Goal: Task Accomplishment & Management: Use online tool/utility

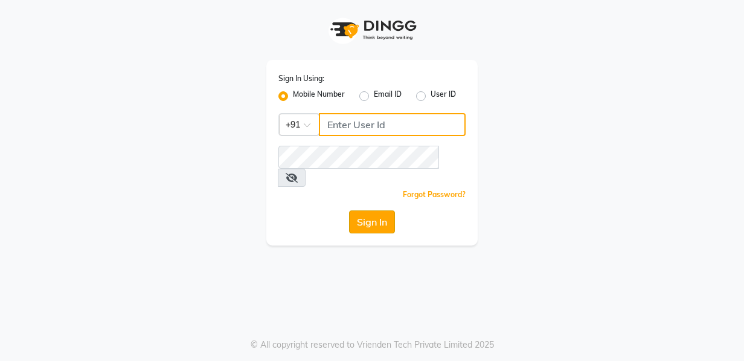
type input "8956544245"
click at [379, 210] on button "Sign In" at bounding box center [372, 221] width 46 height 23
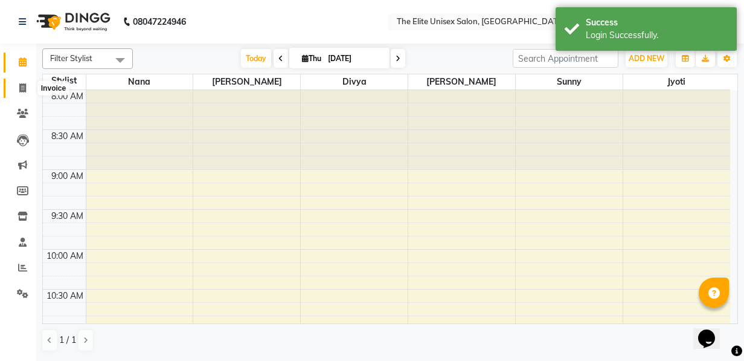
click at [19, 88] on icon at bounding box center [22, 87] width 7 height 9
select select "7086"
select select "service"
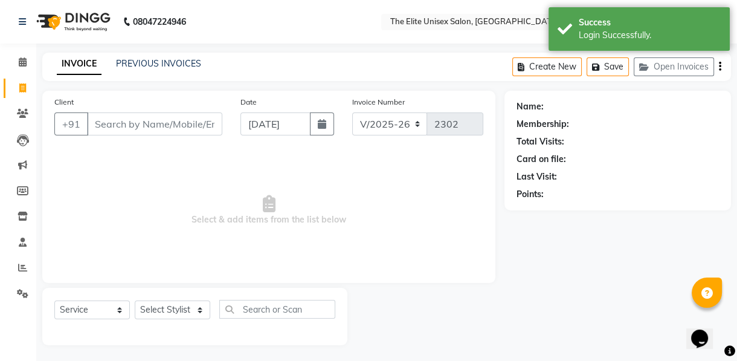
click at [109, 122] on input "Client" at bounding box center [154, 123] width 135 height 23
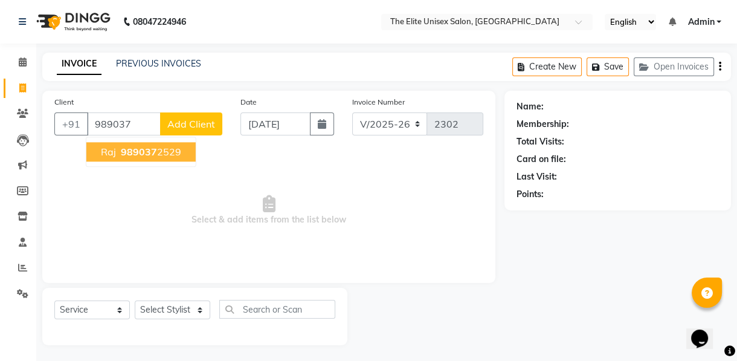
click at [141, 149] on span "989037" at bounding box center [139, 152] width 36 height 12
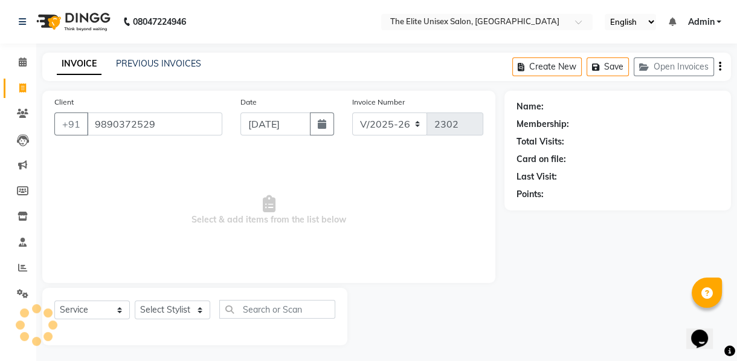
type input "9890372529"
select select "1: Object"
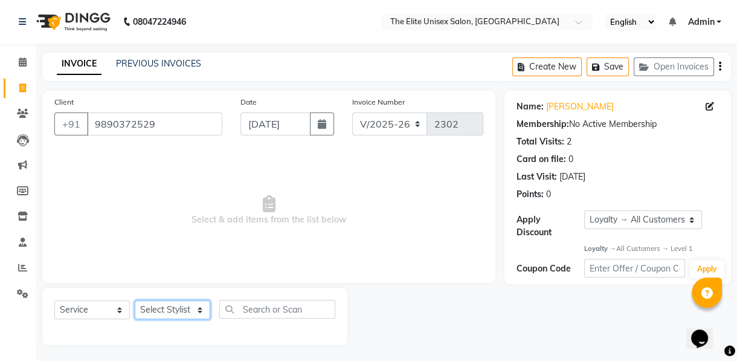
click at [158, 303] on select "Select Stylist [PERSON_NAME] Sunny" at bounding box center [172, 309] width 75 height 19
select select "59551"
click at [135, 300] on select "Select Stylist [PERSON_NAME] Sunny" at bounding box center [172, 309] width 75 height 19
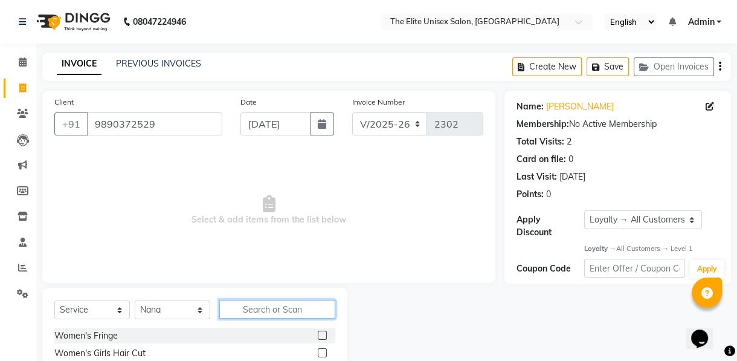
click at [252, 305] on input "text" at bounding box center [277, 309] width 116 height 19
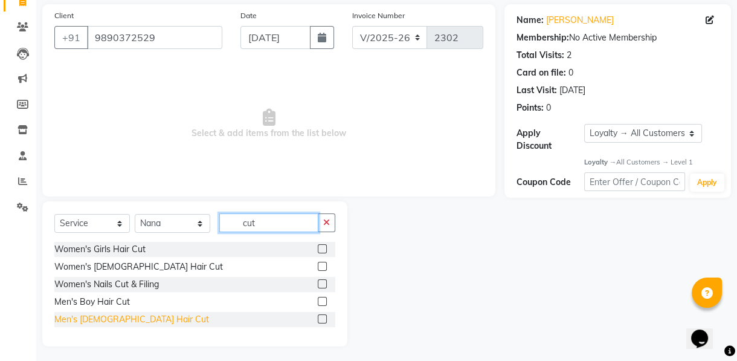
type input "cut"
click at [93, 317] on div "Men's [DEMOGRAPHIC_DATA] Hair Cut" at bounding box center [131, 319] width 155 height 13
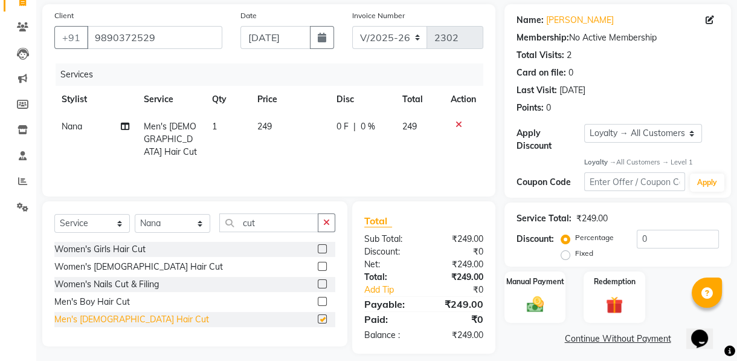
checkbox input "false"
click at [333, 222] on button "button" at bounding box center [327, 222] width 18 height 19
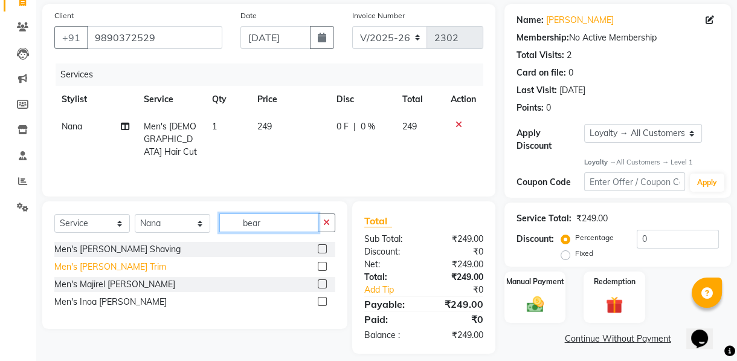
type input "bear"
click at [72, 266] on div "Men's [PERSON_NAME] Trim" at bounding box center [110, 266] width 112 height 13
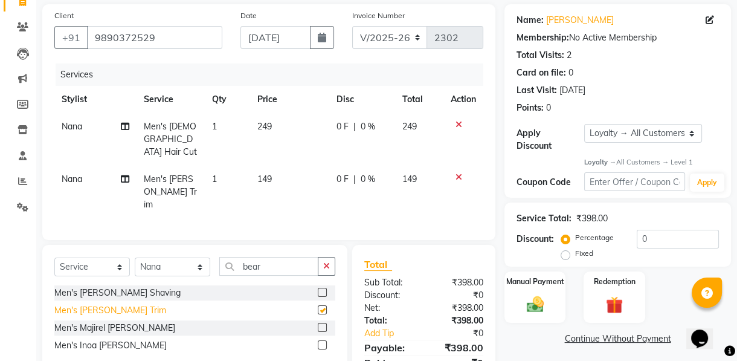
checkbox input "false"
click at [533, 297] on img at bounding box center [535, 304] width 29 height 21
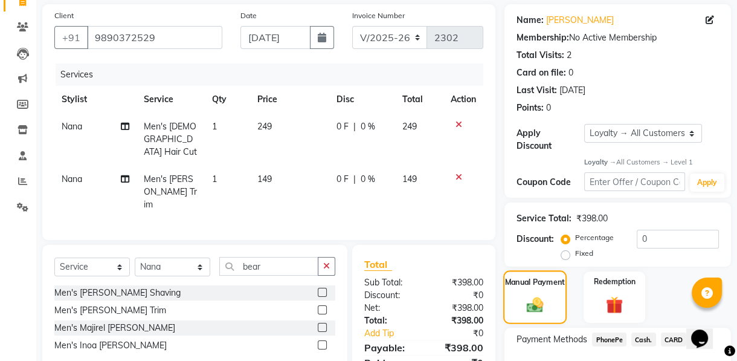
scroll to position [148, 0]
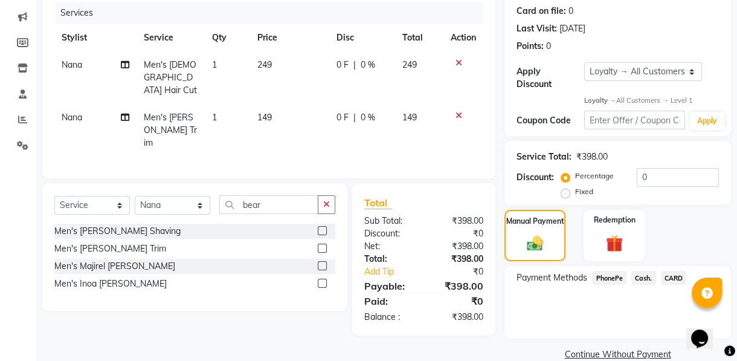
click at [606, 275] on span "PhonePe" at bounding box center [609, 278] width 34 height 14
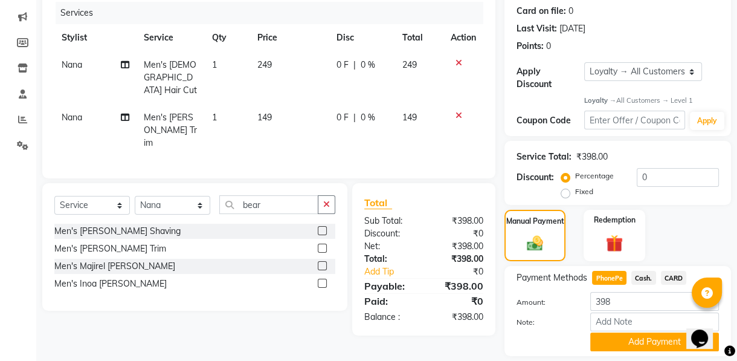
scroll to position [185, 0]
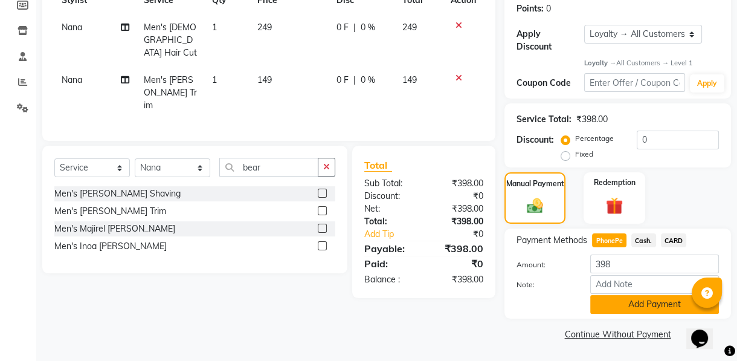
click at [618, 297] on button "Add Payment" at bounding box center [654, 304] width 129 height 19
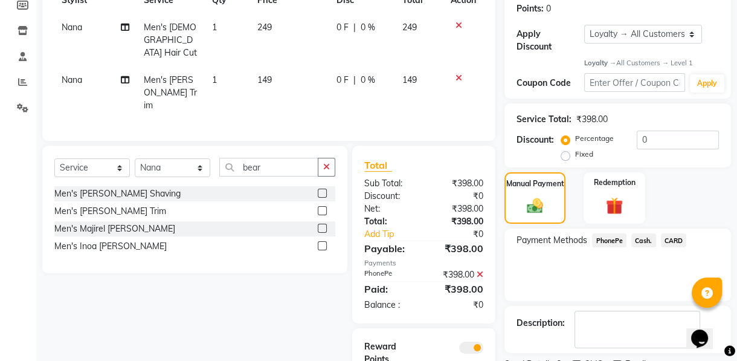
scroll to position [236, 0]
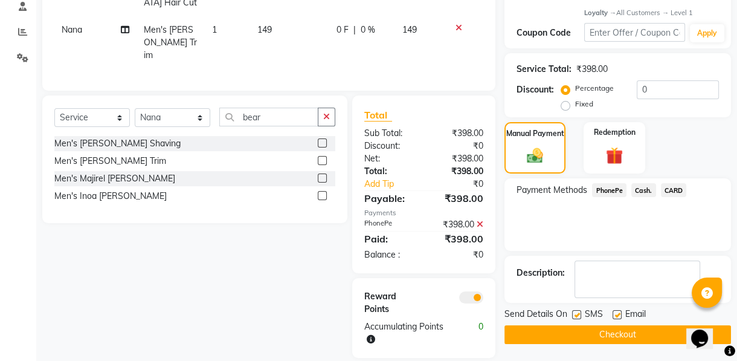
click at [605, 326] on button "Checkout" at bounding box center [617, 334] width 226 height 19
